Goal: Information Seeking & Learning: Learn about a topic

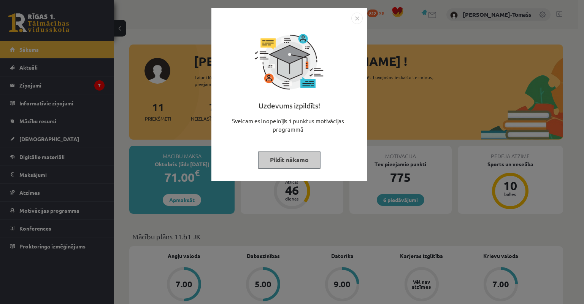
click at [288, 157] on button "Pildīt nākamo" at bounding box center [289, 159] width 62 height 17
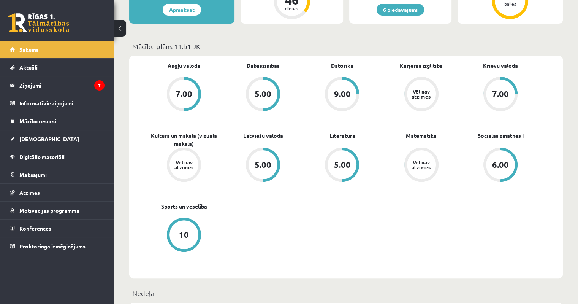
scroll to position [228, 0]
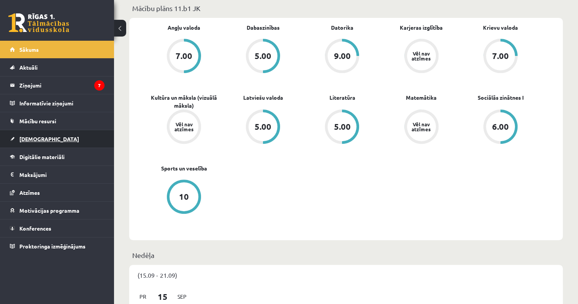
click at [36, 141] on span "[DEMOGRAPHIC_DATA]" at bounding box center [49, 138] width 60 height 7
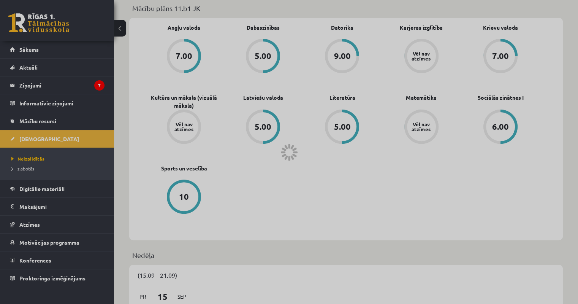
drag, startPoint x: 36, startPoint y: 159, endPoint x: 41, endPoint y: 157, distance: 4.6
click at [41, 157] on div at bounding box center [289, 152] width 578 height 304
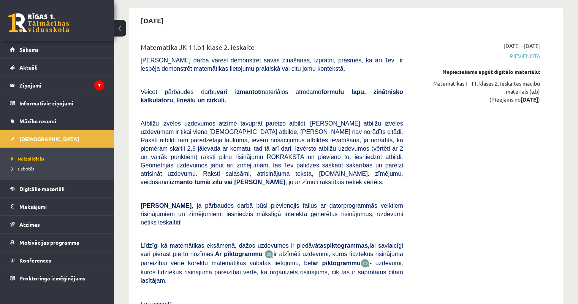
scroll to position [1406, 0]
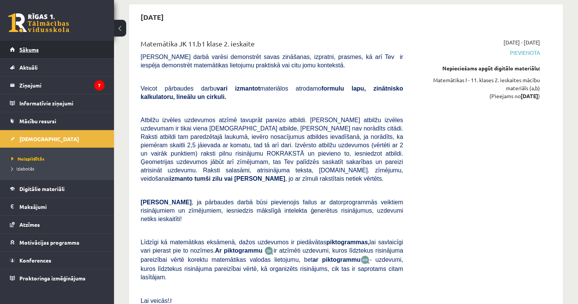
click at [32, 50] on span "Sākums" at bounding box center [28, 49] width 19 height 7
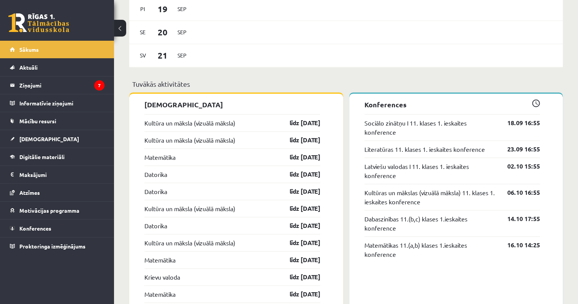
scroll to position [646, 0]
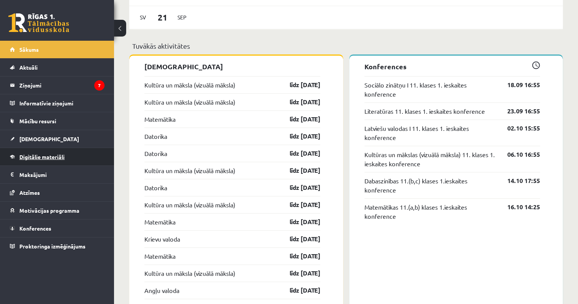
click at [35, 153] on span "Digitālie materiāli" at bounding box center [41, 156] width 45 height 7
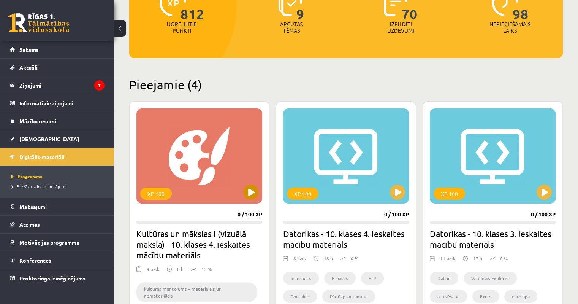
scroll to position [95, 0]
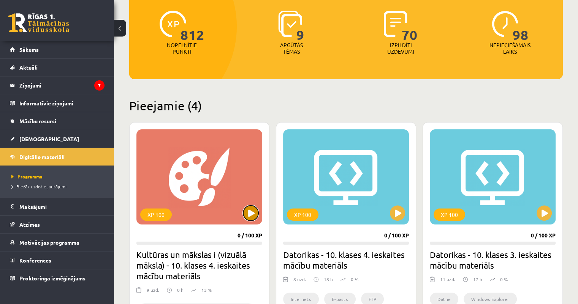
click at [250, 211] on button at bounding box center [250, 212] width 15 height 15
click at [212, 182] on div "XP 100" at bounding box center [199, 176] width 126 height 95
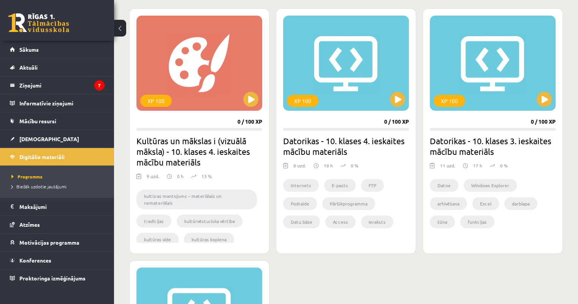
scroll to position [209, 0]
click at [189, 146] on h2 "Kultūras un mākslas i (vizuālā māksla) - 10. klases 4. ieskaites mācību materiā…" at bounding box center [199, 151] width 126 height 32
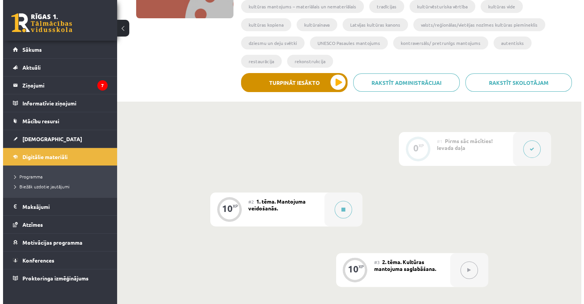
scroll to position [114, 0]
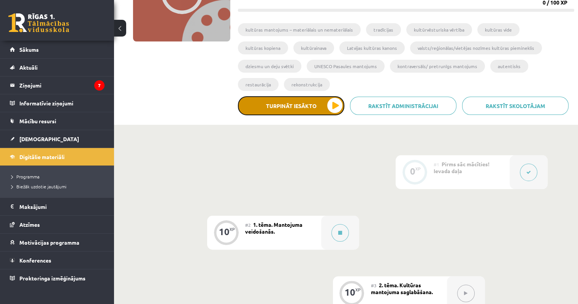
click at [281, 96] on button "Turpināt iesākto" at bounding box center [291, 105] width 106 height 19
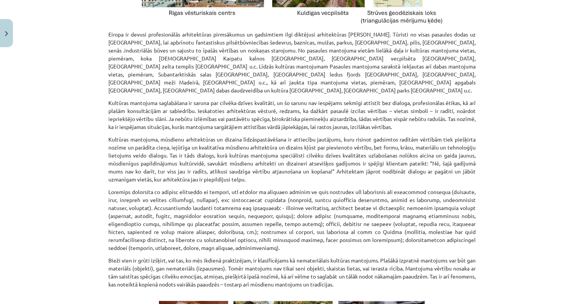
scroll to position [988, 0]
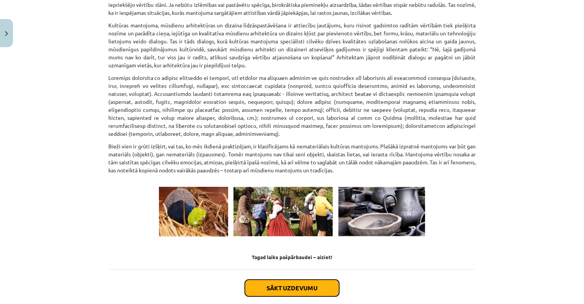
click at [276, 282] on button "Sākt uzdevumu" at bounding box center [292, 287] width 94 height 17
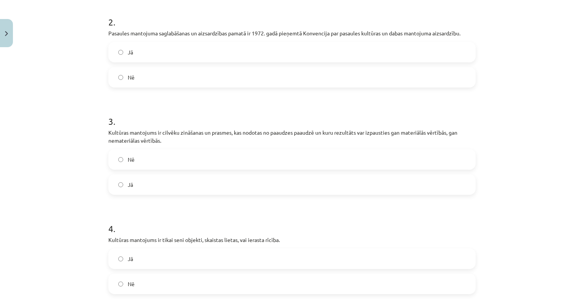
scroll to position [399, 0]
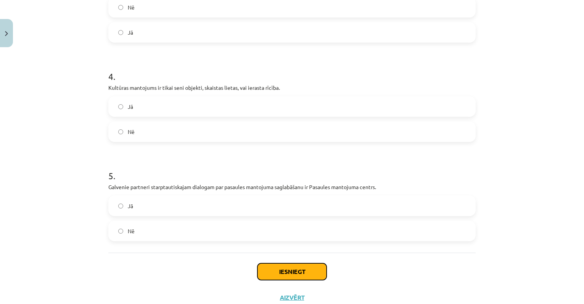
click at [287, 270] on button "Iesniegt" at bounding box center [291, 271] width 69 height 17
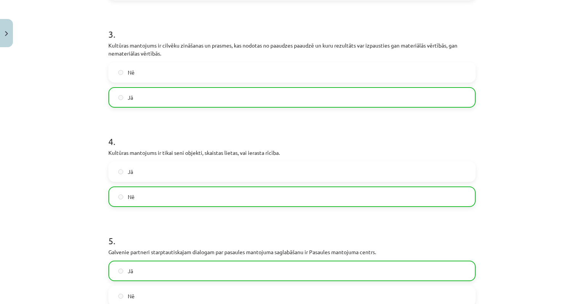
scroll to position [448, 0]
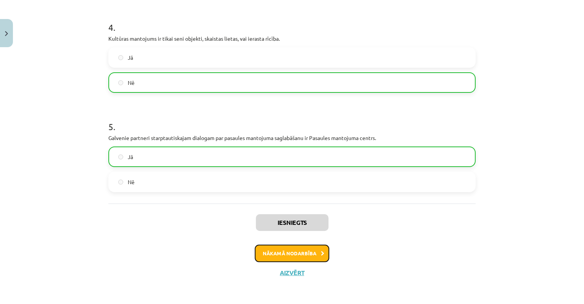
click at [283, 254] on button "Nākamā nodarbība" at bounding box center [292, 252] width 74 height 17
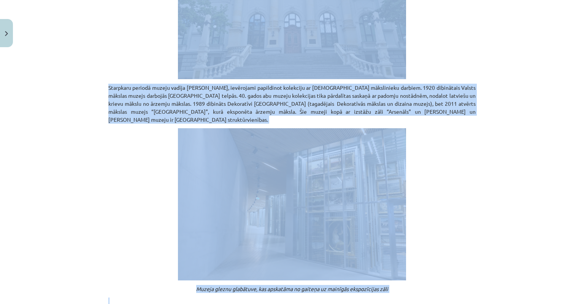
scroll to position [564, 0]
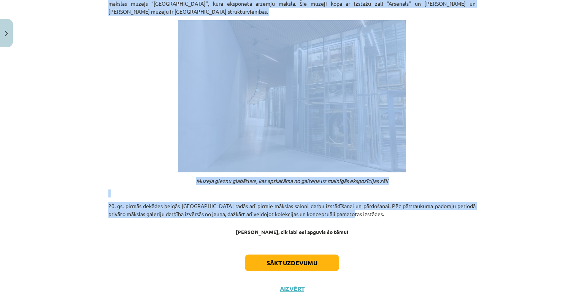
drag, startPoint x: 221, startPoint y: 154, endPoint x: 358, endPoint y: 200, distance: 144.3
copy div "Kultūras mantojuma saglabāšana Pastāv dažādi veidi, kā Tu vari iesaistīties nem…"
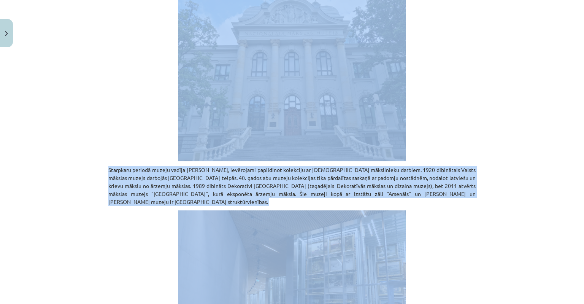
click at [504, 211] on div "Mācību tēma: Kultūras un mākslas i (vizuālā māksla) - 10. klases 4. ieskaites m…" at bounding box center [292, 152] width 584 height 304
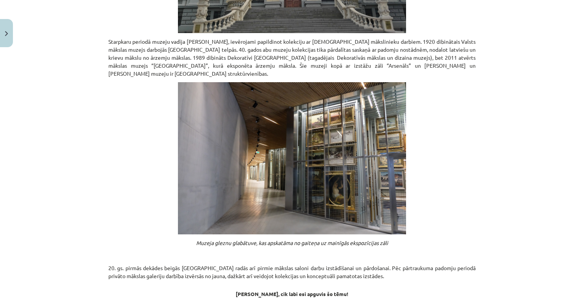
scroll to position [532, 0]
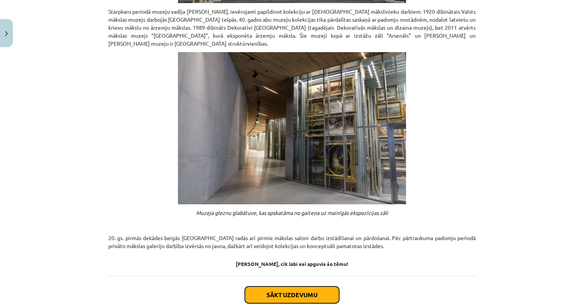
click at [280, 286] on button "Sākt uzdevumu" at bounding box center [292, 294] width 94 height 17
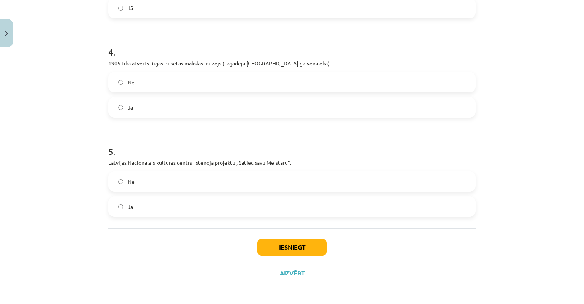
scroll to position [416, 0]
click at [277, 246] on button "Iesniegt" at bounding box center [291, 246] width 69 height 17
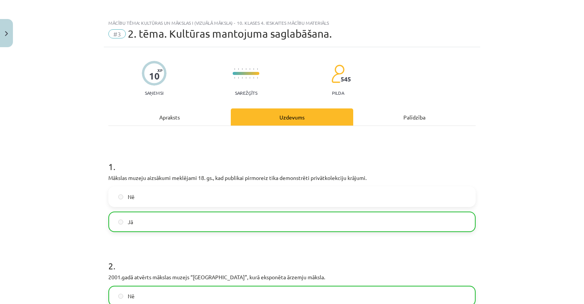
scroll to position [0, 0]
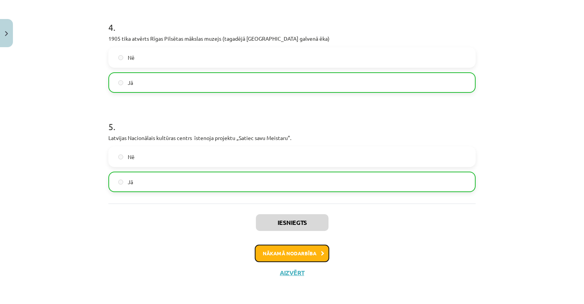
click at [280, 255] on button "Nākamā nodarbība" at bounding box center [292, 252] width 74 height 17
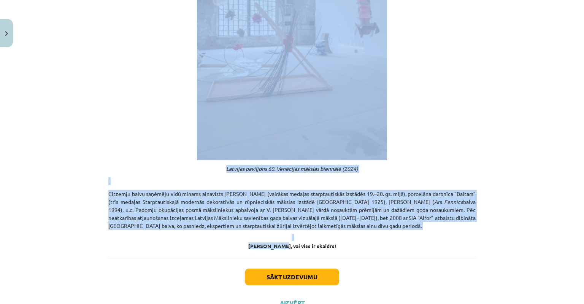
scroll to position [387, 0]
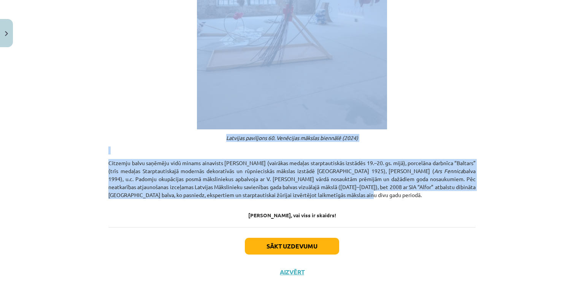
drag, startPoint x: 157, startPoint y: 166, endPoint x: 350, endPoint y: 196, distance: 195.4
copy div "Mākslas popularizēšana, balvas, nozares darbinieku sasniegumi Izstāžu rīkošana …"
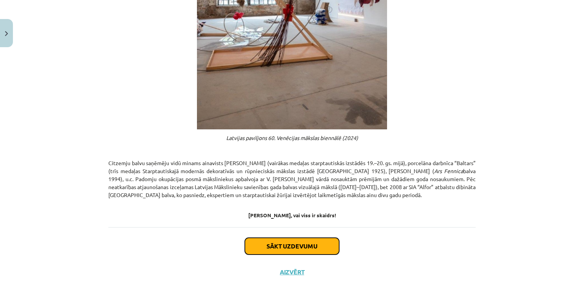
click at [294, 241] on button "Sākt uzdevumu" at bounding box center [292, 246] width 94 height 17
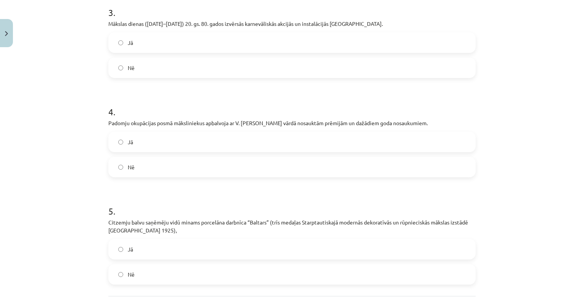
scroll to position [399, 0]
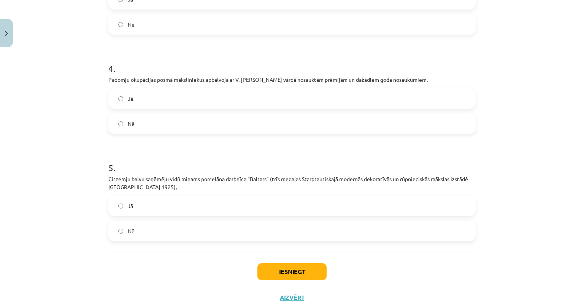
click at [116, 214] on label "Jā" at bounding box center [292, 205] width 366 height 19
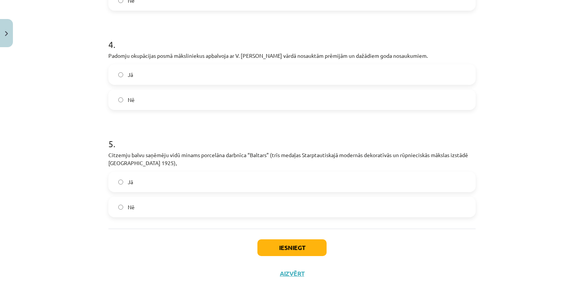
scroll to position [436, 0]
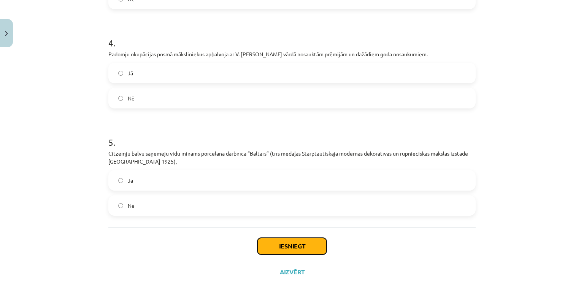
click at [286, 251] on button "Iesniegt" at bounding box center [291, 246] width 69 height 17
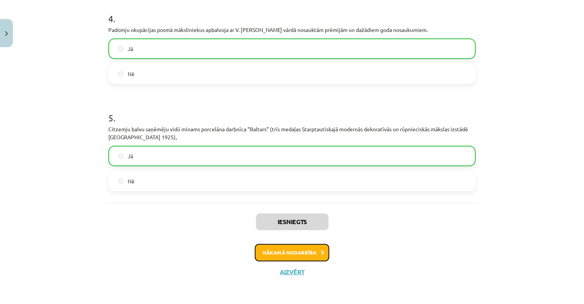
click at [289, 257] on button "Nākamā nodarbība" at bounding box center [292, 252] width 74 height 17
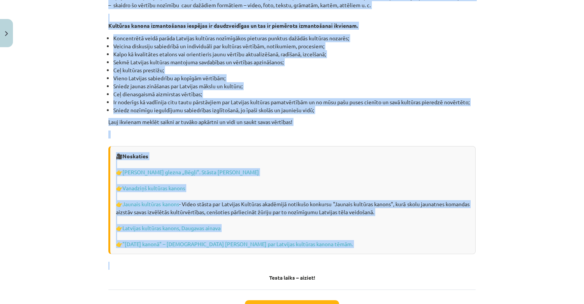
scroll to position [2140, 0]
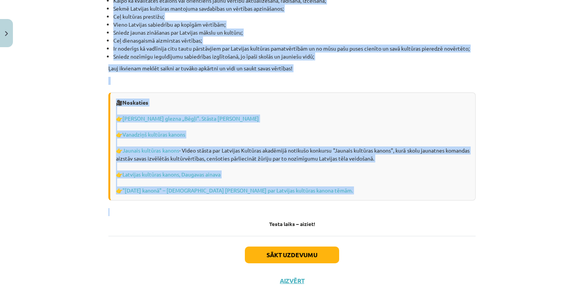
drag, startPoint x: 233, startPoint y: 155, endPoint x: 344, endPoint y: 202, distance: 119.9
copy div "Latvijas kultūras kanons Latvijas kultūras kanons ir izcilāko un ievērojamāko m…"
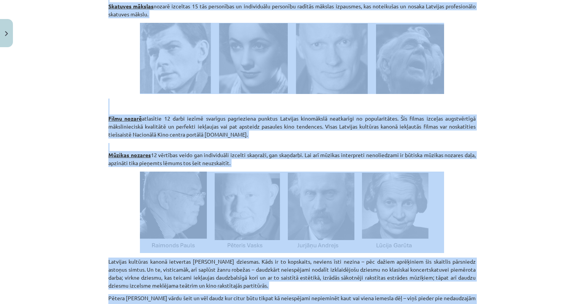
scroll to position [1190, 0]
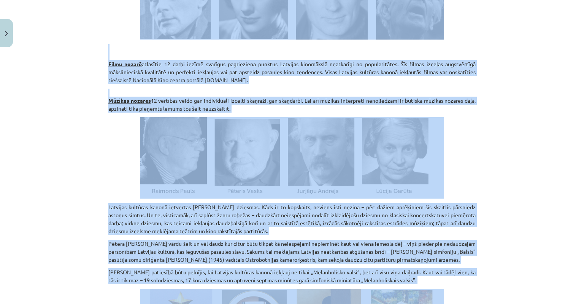
click at [334, 155] on img at bounding box center [292, 157] width 304 height 81
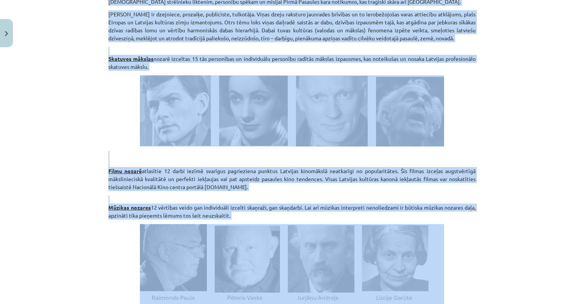
scroll to position [1000, 0]
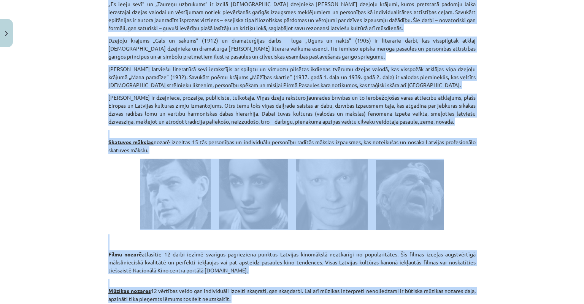
click at [417, 201] on img at bounding box center [292, 193] width 304 height 71
click at [490, 175] on div "Mācību tēma: Kultūras un mākslas i (vizuālā māksla) - 10. klases 4. ieskaites m…" at bounding box center [292, 152] width 584 height 304
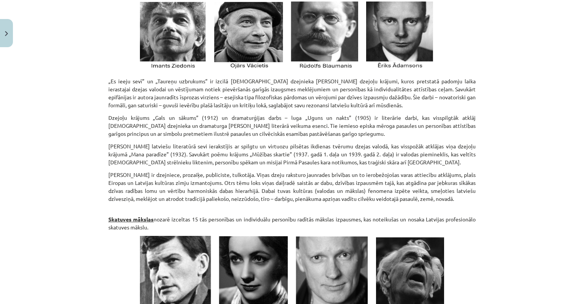
scroll to position [988, 0]
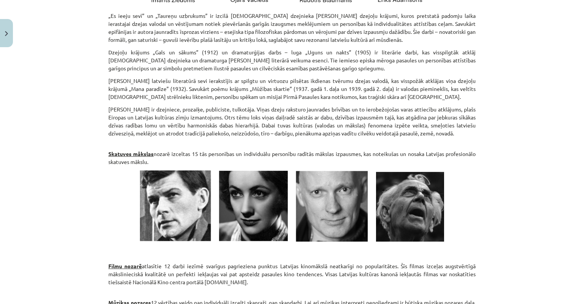
click at [113, 262] on strong "Filmu nozarē" at bounding box center [124, 265] width 33 height 7
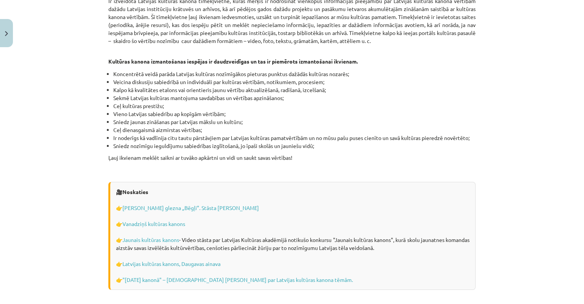
scroll to position [2052, 0]
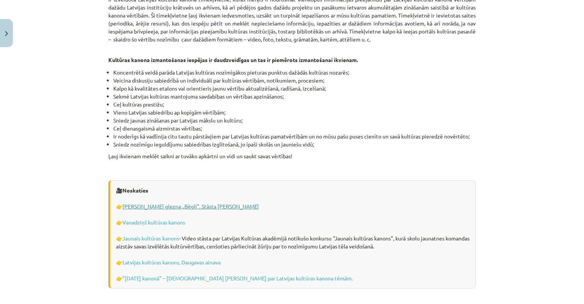
click at [158, 203] on link "Jēkaba Kazaka glezna „Bēgļi”. Stāsta Aiga Dzalbe" at bounding box center [190, 206] width 136 height 7
click at [169, 219] on link "Vanadziņš kultūras kanons" at bounding box center [153, 222] width 63 height 7
click at [157, 234] on link "Jaunais kultūras kanons" at bounding box center [150, 237] width 56 height 7
click at [153, 258] on link "Latvijas kultūras kanons, Daugavas ainava" at bounding box center [171, 261] width 98 height 7
click at [145, 274] on link ""Ziemassvētki kanonā" – tiešsaistes viktorīna skolēniem par Latvijas kultūras k…" at bounding box center [237, 277] width 230 height 7
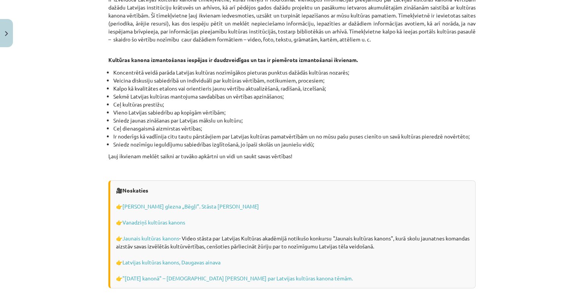
scroll to position [2140, 0]
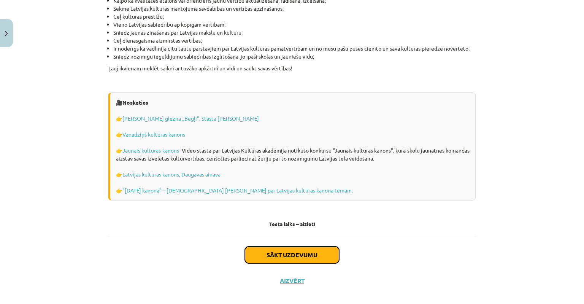
click at [280, 247] on button "Sākt uzdevumu" at bounding box center [292, 254] width 94 height 17
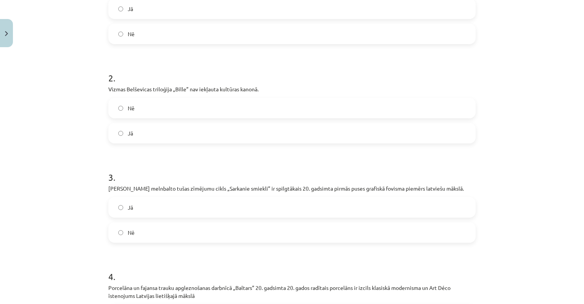
scroll to position [209, 0]
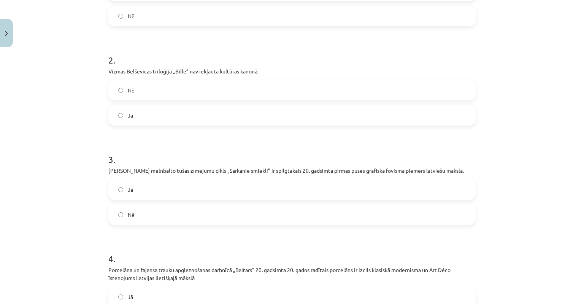
click at [120, 187] on label "Jā" at bounding box center [292, 189] width 366 height 19
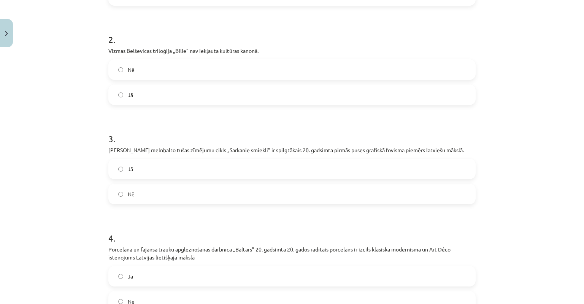
scroll to position [247, 0]
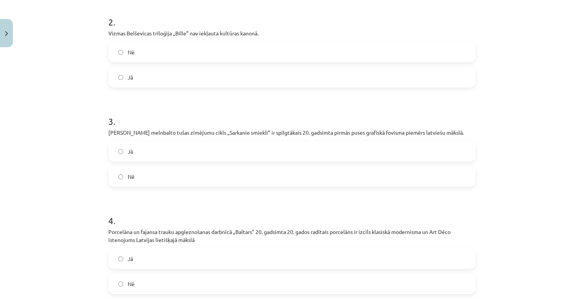
click at [123, 258] on label "Jā" at bounding box center [292, 258] width 366 height 19
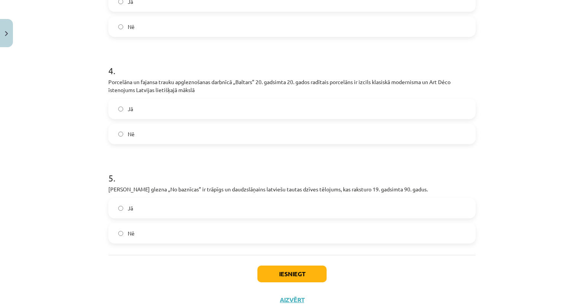
scroll to position [399, 0]
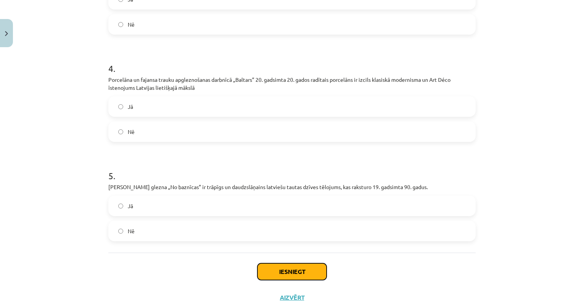
click at [292, 275] on button "Iesniegt" at bounding box center [291, 271] width 69 height 17
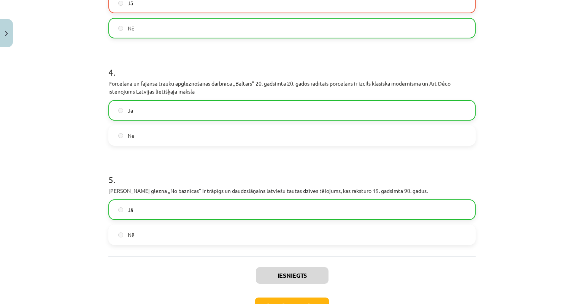
scroll to position [448, 0]
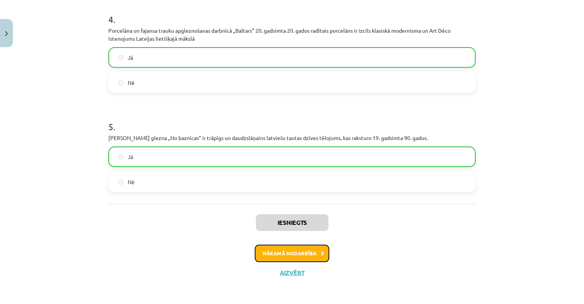
click at [296, 254] on button "Nākamā nodarbība" at bounding box center [292, 252] width 74 height 17
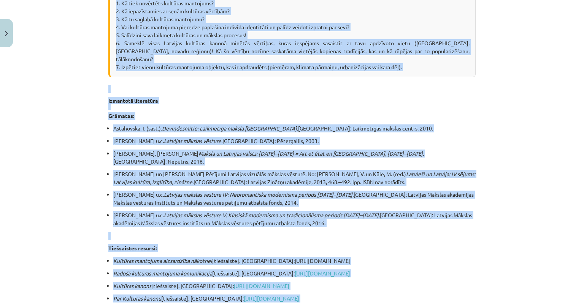
scroll to position [1411, 0]
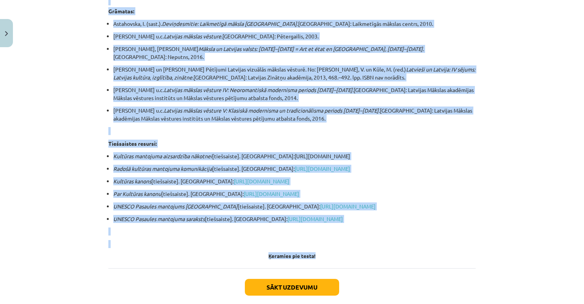
drag, startPoint x: 200, startPoint y: 154, endPoint x: 374, endPoint y: 220, distance: 186.4
copy div "Kultūras ietekme uz sabiedrības procesiem Vara un kultūra ir savstarpēji saistī…"
click at [417, 240] on p at bounding box center [291, 244] width 367 height 8
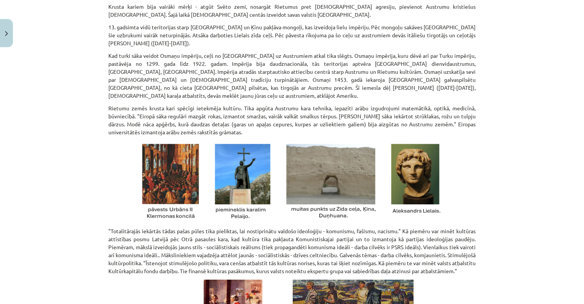
scroll to position [1026, 0]
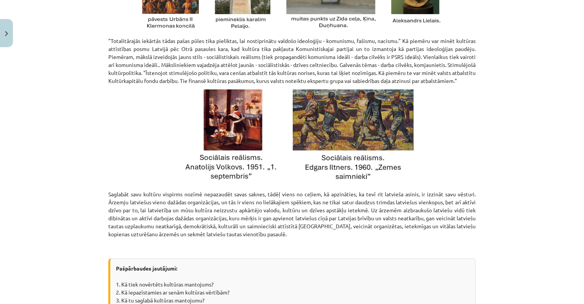
click at [146, 130] on p at bounding box center [291, 137] width 367 height 96
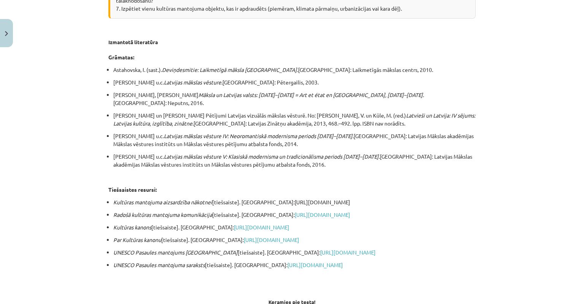
scroll to position [1406, 0]
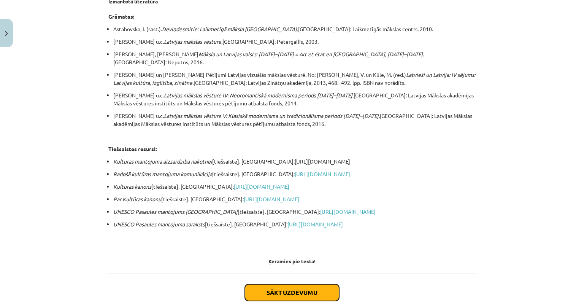
click at [282, 284] on button "Sākt uzdevumu" at bounding box center [292, 292] width 94 height 17
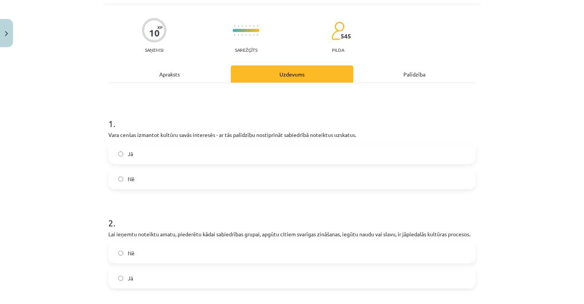
scroll to position [95, 0]
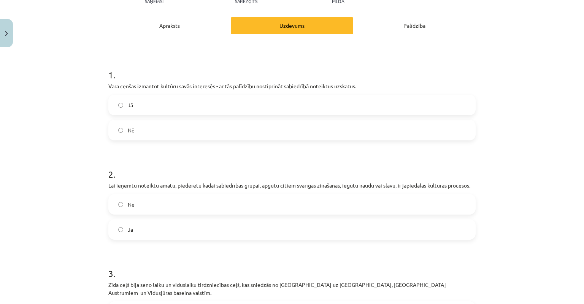
click at [120, 228] on label "Jā" at bounding box center [292, 229] width 366 height 19
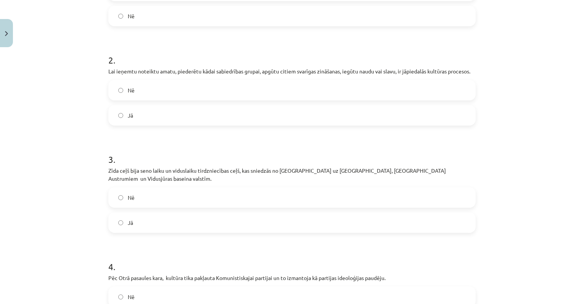
click at [117, 217] on label "Jā" at bounding box center [292, 222] width 366 height 19
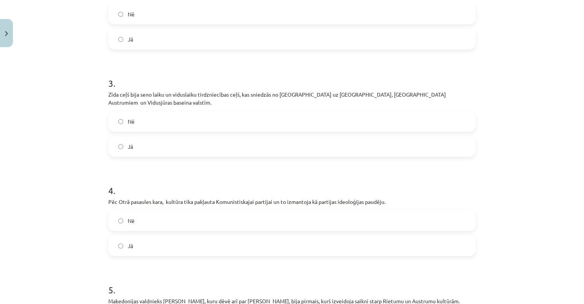
scroll to position [399, 0]
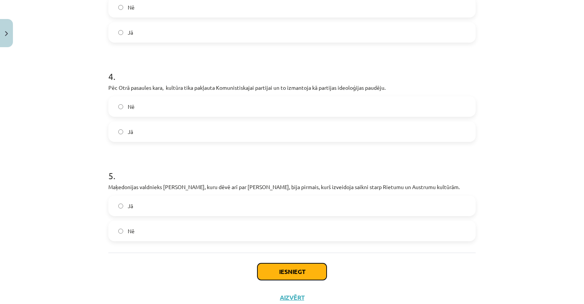
click at [289, 264] on button "Iesniegt" at bounding box center [291, 271] width 69 height 17
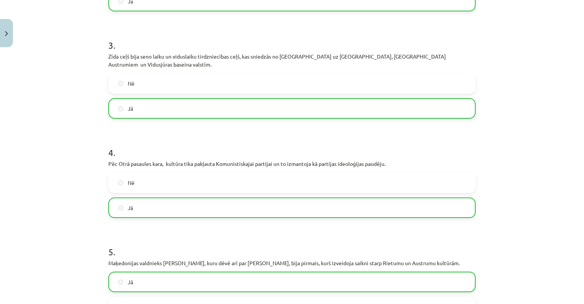
scroll to position [440, 0]
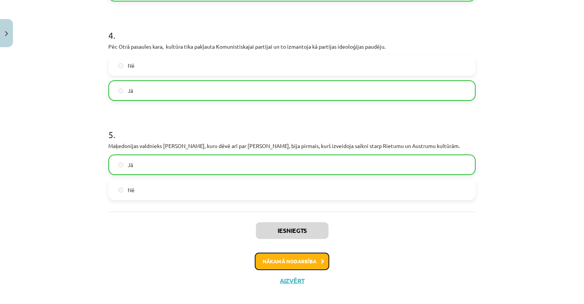
click at [297, 256] on button "Nākamā nodarbība" at bounding box center [292, 260] width 74 height 17
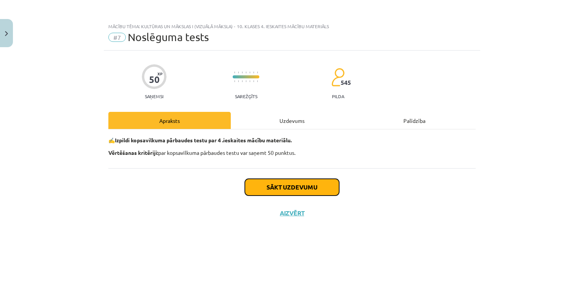
click at [277, 191] on button "Sākt uzdevumu" at bounding box center [292, 187] width 94 height 17
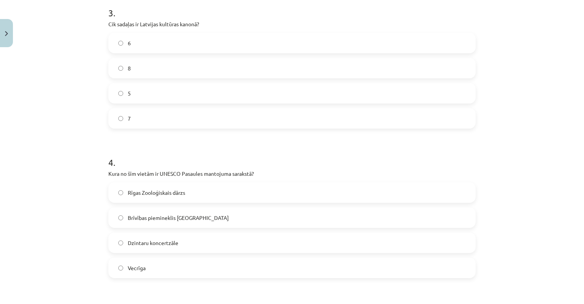
scroll to position [456, 0]
click at [119, 270] on label "Vecrīga" at bounding box center [292, 267] width 366 height 19
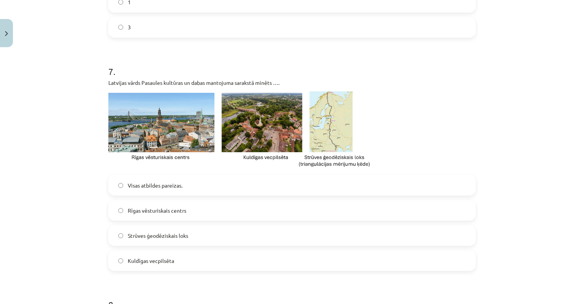
scroll to position [1102, 0]
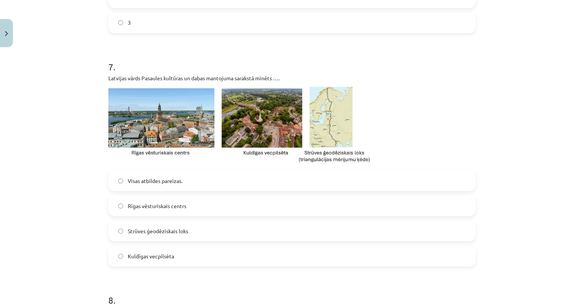
click at [117, 177] on label "Visas atbildes pareizas." at bounding box center [292, 180] width 366 height 19
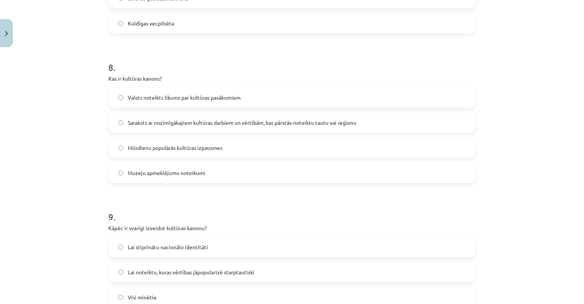
scroll to position [1406, 0]
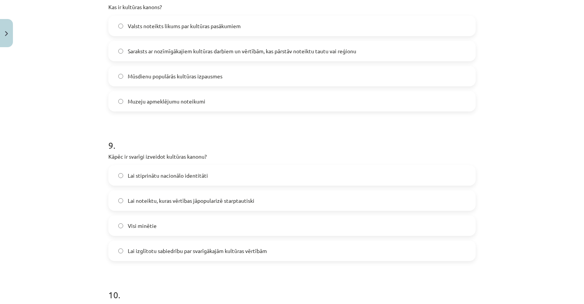
click at [121, 225] on label "Visi minētie" at bounding box center [292, 225] width 366 height 19
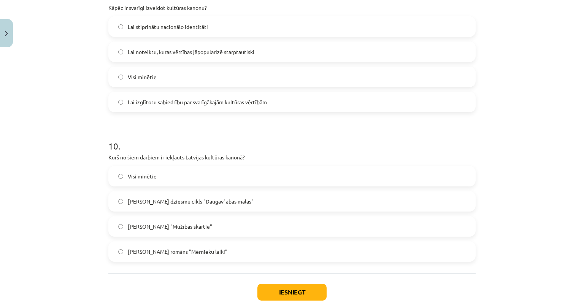
scroll to position [1600, 0]
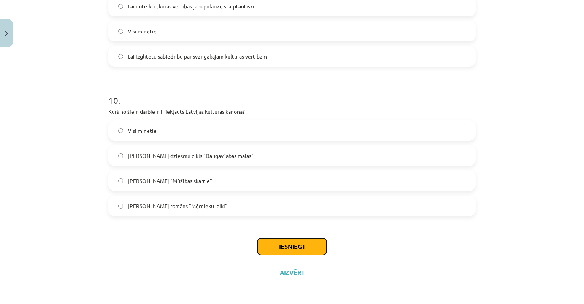
click at [276, 250] on button "Iesniegt" at bounding box center [291, 246] width 69 height 17
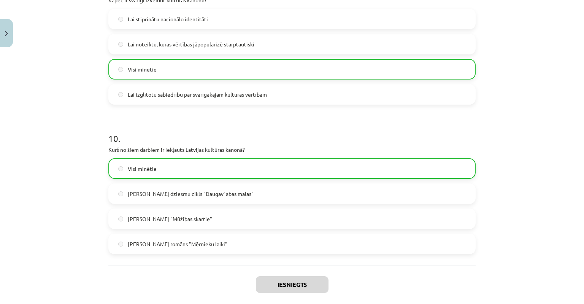
scroll to position [1624, 0]
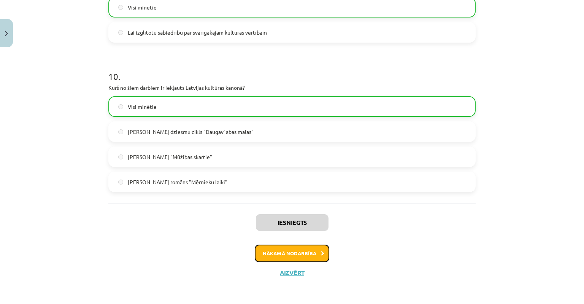
click at [295, 258] on button "Nākamā nodarbība" at bounding box center [292, 252] width 74 height 17
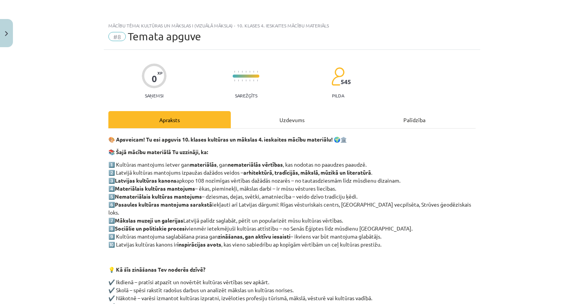
scroll to position [0, 0]
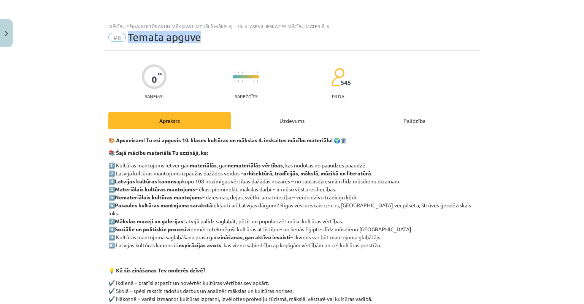
drag, startPoint x: 126, startPoint y: 38, endPoint x: 215, endPoint y: 44, distance: 89.5
click at [215, 44] on div "Mācību tēma: Kultūras un mākslas i (vizuālā māksla) - 10. klases 4. ieskaites m…" at bounding box center [292, 35] width 376 height 32
copy span "Temata apguve"
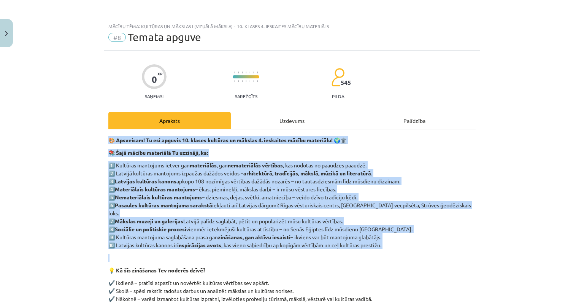
scroll to position [115, 0]
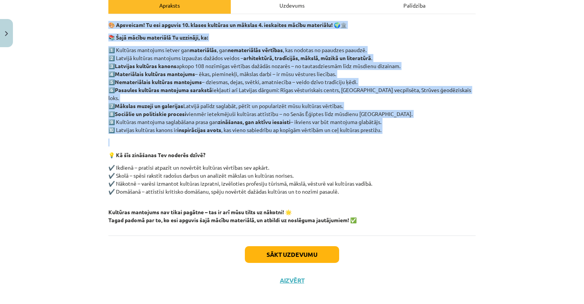
drag, startPoint x: 105, startPoint y: 139, endPoint x: 311, endPoint y: 205, distance: 216.5
click at [313, 204] on div "0 XP Saņemsi Sarežģīts 545 pilda Apraksts Uzdevums Palīdzība 🎨 Apsveicam! Tu es…" at bounding box center [292, 114] width 376 height 358
copy div "🎨 Apsveicam! Tu esi apguvis 10. klases kultūras un mākslas 4. ieskaites mācību …"
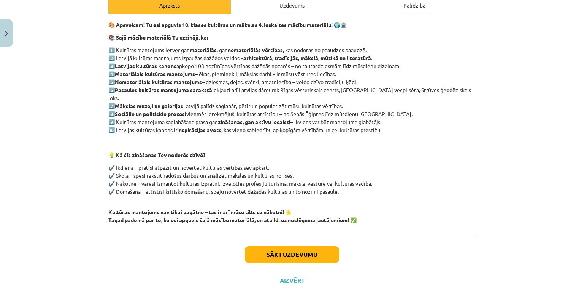
click at [159, 235] on div "Sākt uzdevumu Aizvērt" at bounding box center [291, 261] width 367 height 53
click at [281, 246] on button "Sākt uzdevumu" at bounding box center [292, 254] width 94 height 17
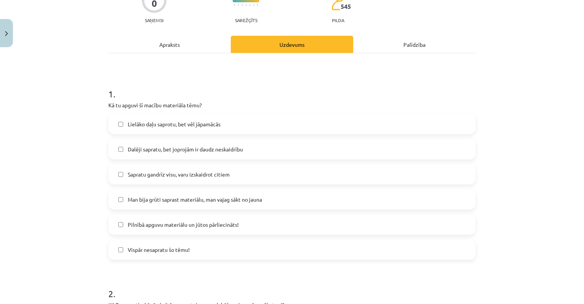
scroll to position [190, 0]
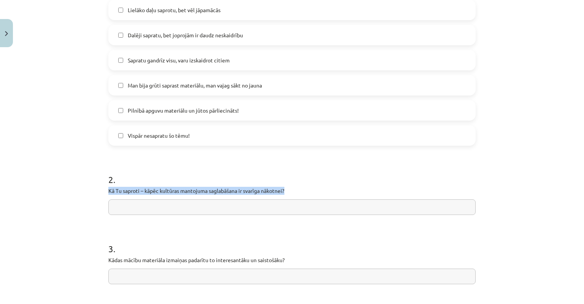
drag, startPoint x: 104, startPoint y: 188, endPoint x: 253, endPoint y: 188, distance: 149.4
click at [294, 192] on div "0 XP Saņemsi Sarežģīts 545 pilda Apraksts Uzdevums Palīdzība 1 . Kā tu apguvi š…" at bounding box center [292, 146] width 376 height 570
copy p "Kā Tu saproti – kāpēc kultūras mantojuma saglabāšana ir svarīga nākotnei?"
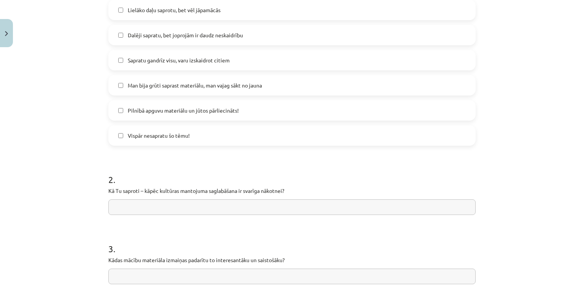
click at [137, 206] on input "text" at bounding box center [291, 207] width 367 height 16
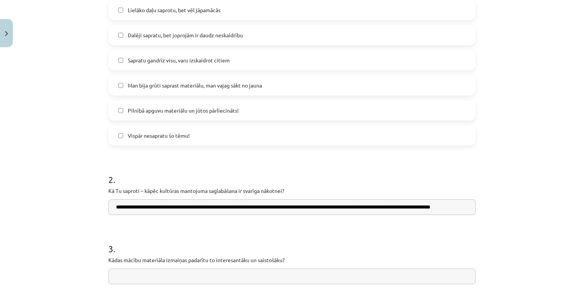
scroll to position [0, 0]
click at [329, 206] on input "**********" at bounding box center [291, 207] width 367 height 16
click at [145, 203] on input "**********" at bounding box center [291, 207] width 367 height 16
click at [436, 208] on input "**********" at bounding box center [291, 207] width 367 height 16
click at [272, 204] on input "**********" at bounding box center [291, 207] width 367 height 16
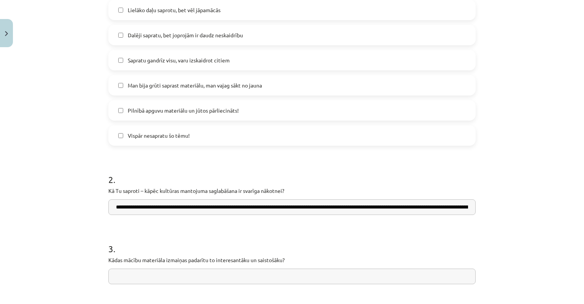
click at [250, 203] on input "**********" at bounding box center [291, 207] width 367 height 16
type input "**********"
click at [163, 278] on input "text" at bounding box center [291, 276] width 367 height 16
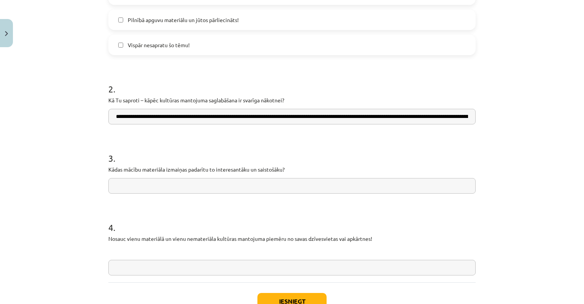
scroll to position [335, 0]
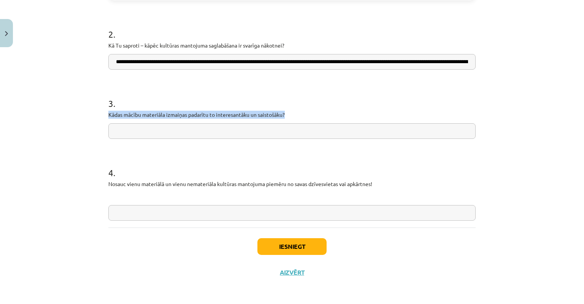
drag, startPoint x: 289, startPoint y: 112, endPoint x: 93, endPoint y: 114, distance: 196.5
click at [93, 113] on div "**********" at bounding box center [292, 152] width 584 height 304
copy p "Kādas mācību materiāla izmaiņas padarītu to interesantāku un saistošāku?"
click at [142, 138] on form "**********" at bounding box center [291, 18] width 367 height 404
click at [134, 135] on input "text" at bounding box center [291, 131] width 367 height 16
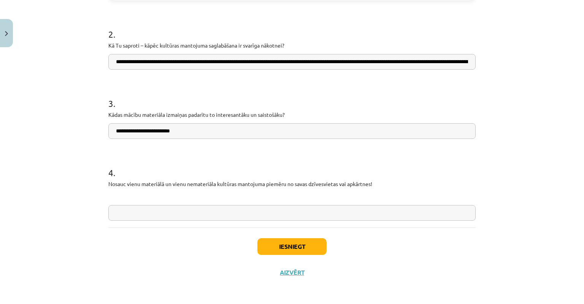
type input "**********"
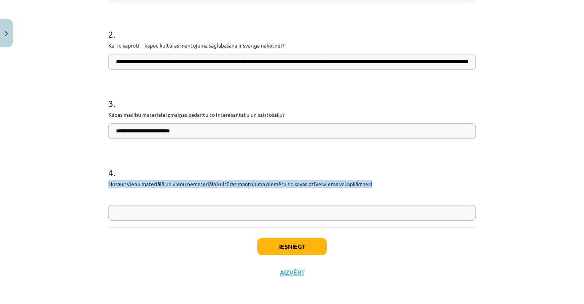
drag, startPoint x: 328, startPoint y: 179, endPoint x: 87, endPoint y: 181, distance: 241.3
click at [87, 181] on div "**********" at bounding box center [292, 152] width 584 height 304
copy p "Nosauc vienu materiālā un vienu nemateriāla kultūras mantojuma piemēru no savas…"
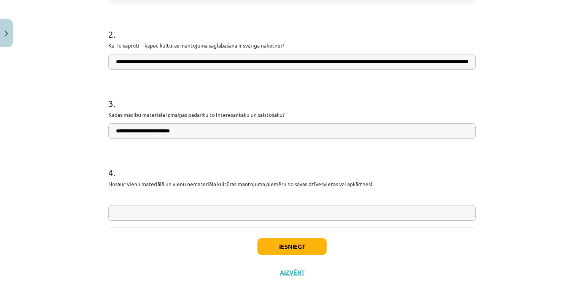
click at [130, 209] on input "text" at bounding box center [291, 213] width 367 height 16
click at [258, 213] on input "**********" at bounding box center [291, 213] width 367 height 16
click at [291, 211] on input "**********" at bounding box center [291, 213] width 367 height 16
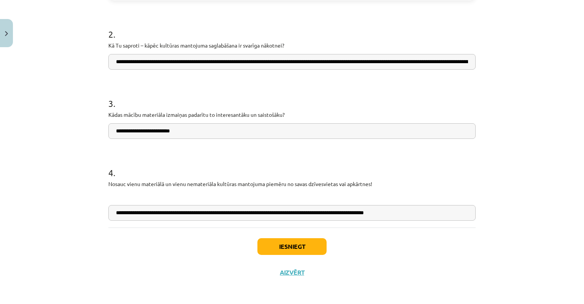
click at [334, 212] on input "**********" at bounding box center [291, 213] width 367 height 16
click at [333, 211] on input "**********" at bounding box center [291, 213] width 367 height 16
click at [332, 211] on input "**********" at bounding box center [291, 213] width 367 height 16
click at [334, 212] on input "**********" at bounding box center [291, 213] width 367 height 16
paste input "**********"
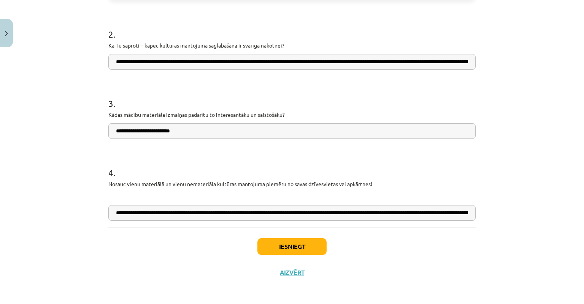
scroll to position [0, 180]
click at [175, 211] on input "**********" at bounding box center [291, 213] width 367 height 16
click at [174, 213] on input "**********" at bounding box center [291, 213] width 367 height 16
click at [419, 213] on input "**********" at bounding box center [291, 213] width 367 height 16
click at [456, 212] on input "**********" at bounding box center [291, 213] width 367 height 16
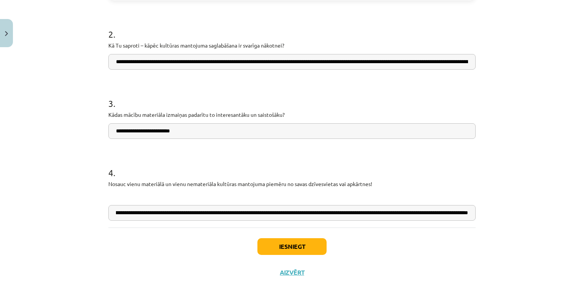
click at [458, 212] on input "**********" at bounding box center [291, 213] width 367 height 16
click at [397, 213] on input "**********" at bounding box center [291, 213] width 367 height 16
paste input "**********"
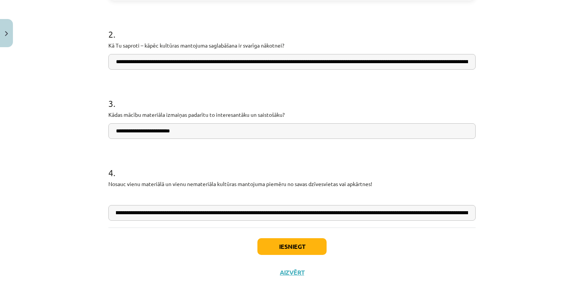
scroll to position [0, 730]
type input "**********"
click at [314, 211] on input "**********" at bounding box center [291, 213] width 367 height 16
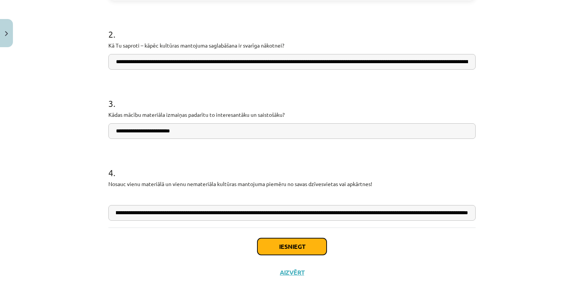
click at [275, 245] on button "Iesniegt" at bounding box center [291, 246] width 69 height 17
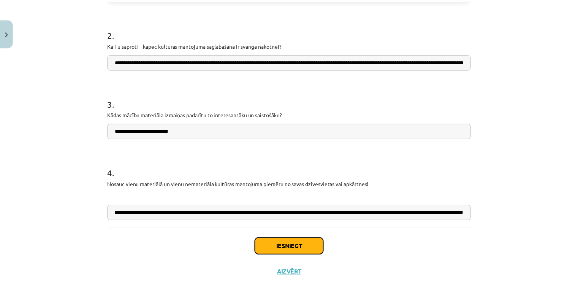
scroll to position [0, 0]
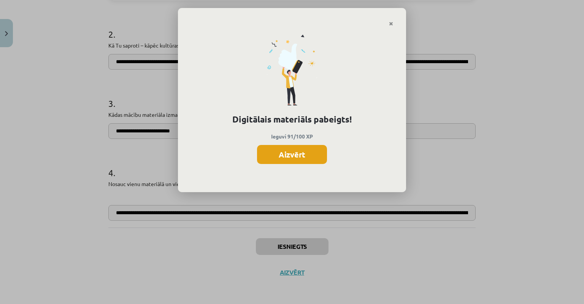
click at [287, 159] on button "Aizvērt" at bounding box center [292, 154] width 70 height 19
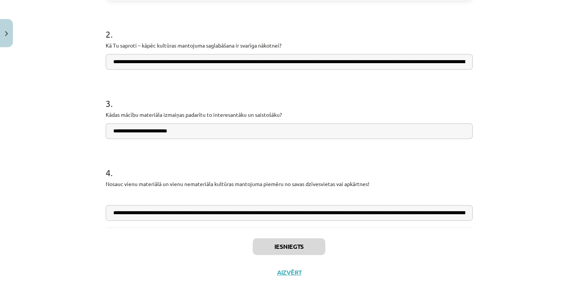
scroll to position [380, 0]
click at [292, 271] on button "Aizvērt" at bounding box center [289, 272] width 29 height 8
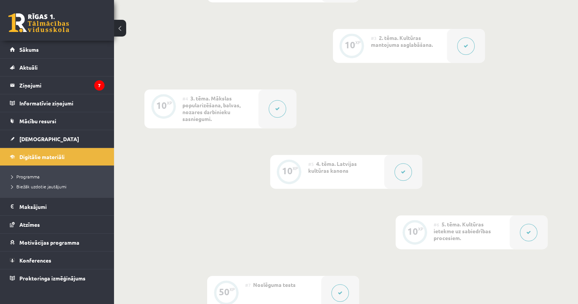
scroll to position [190, 0]
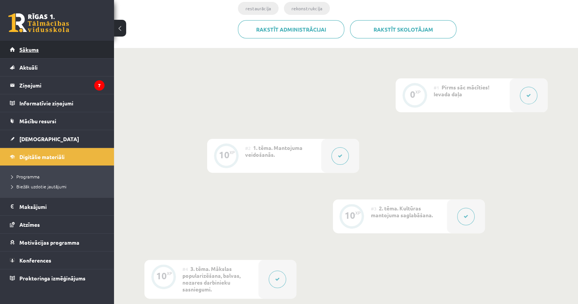
click at [34, 46] on span "Sākums" at bounding box center [28, 49] width 19 height 7
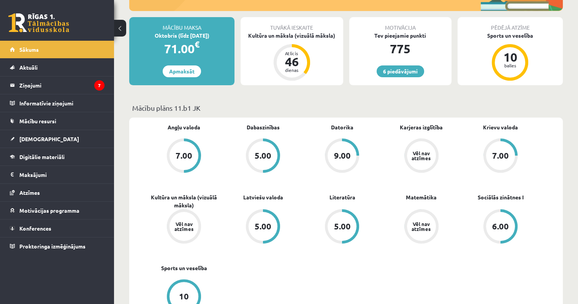
scroll to position [190, 0]
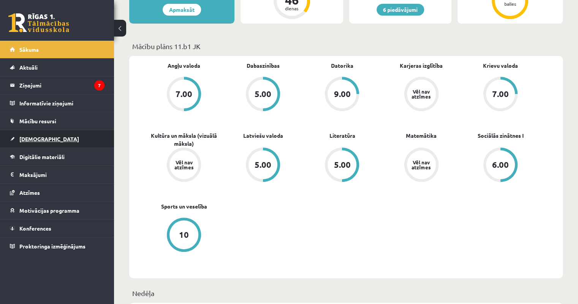
click at [33, 141] on span "[DEMOGRAPHIC_DATA]" at bounding box center [49, 138] width 60 height 7
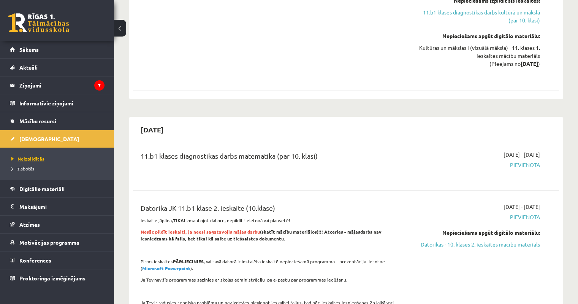
click at [33, 158] on span "Neizpildītās" at bounding box center [27, 158] width 33 height 6
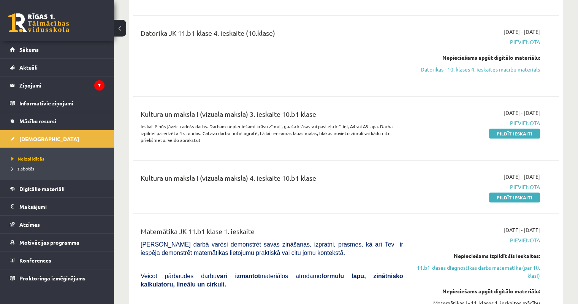
scroll to position [722, 0]
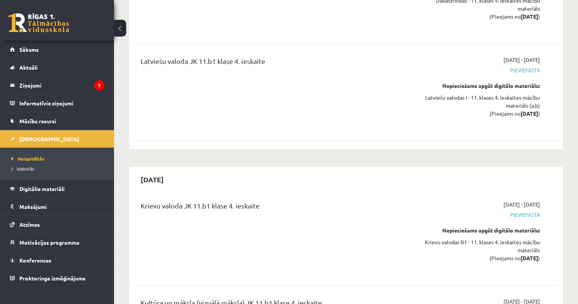
scroll to position [3682, 0]
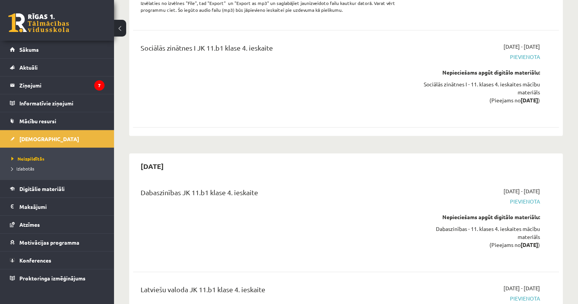
click at [515, 197] on span "Pievienota" at bounding box center [477, 201] width 125 height 8
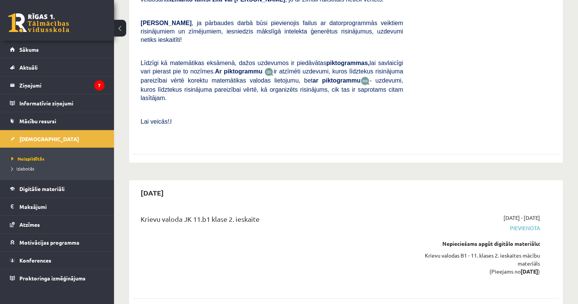
scroll to position [1178, 0]
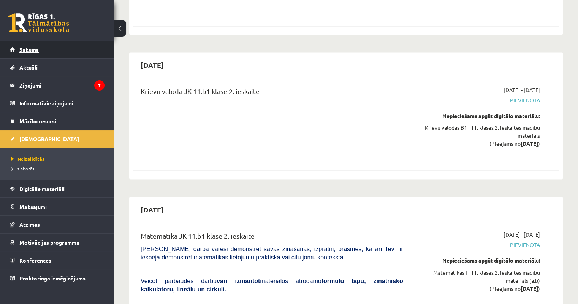
click at [30, 49] on span "Sākums" at bounding box center [28, 49] width 19 height 7
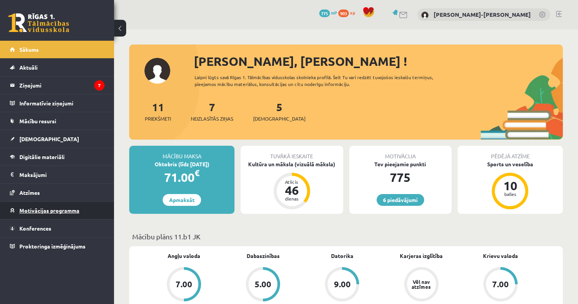
click at [38, 209] on span "Motivācijas programma" at bounding box center [49, 210] width 60 height 7
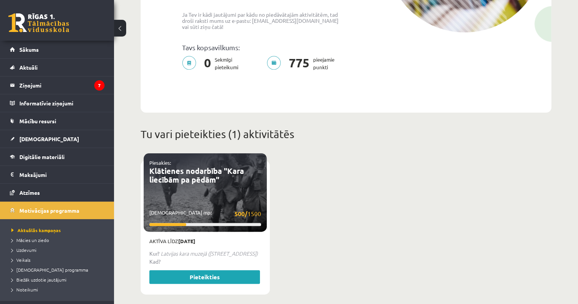
scroll to position [342, 0]
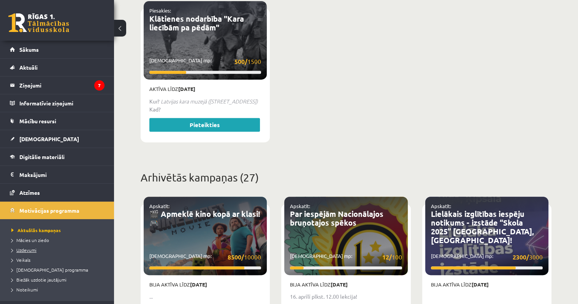
click at [28, 250] on span "Uzdevumi" at bounding box center [23, 250] width 25 height 6
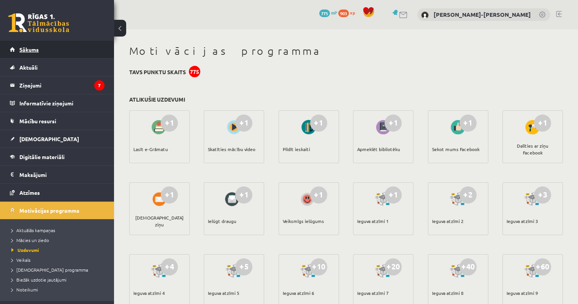
click at [33, 50] on span "Sākums" at bounding box center [28, 49] width 19 height 7
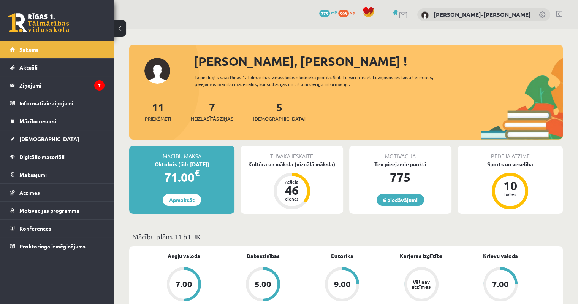
click at [556, 14] on link at bounding box center [559, 14] width 6 height 6
click at [559, 15] on link at bounding box center [559, 14] width 6 height 6
